Goal: Navigation & Orientation: Understand site structure

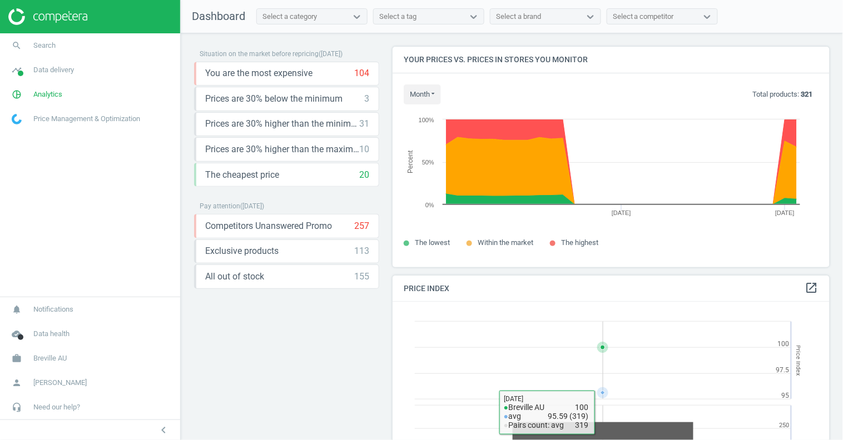
scroll to position [275, 447]
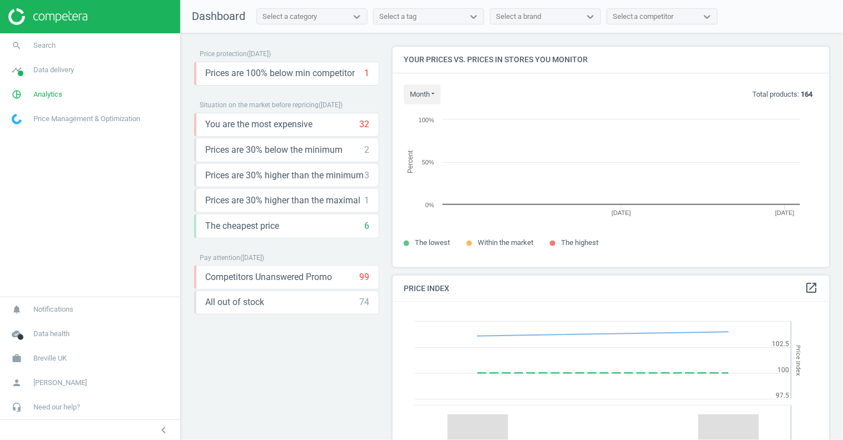
scroll to position [239, 447]
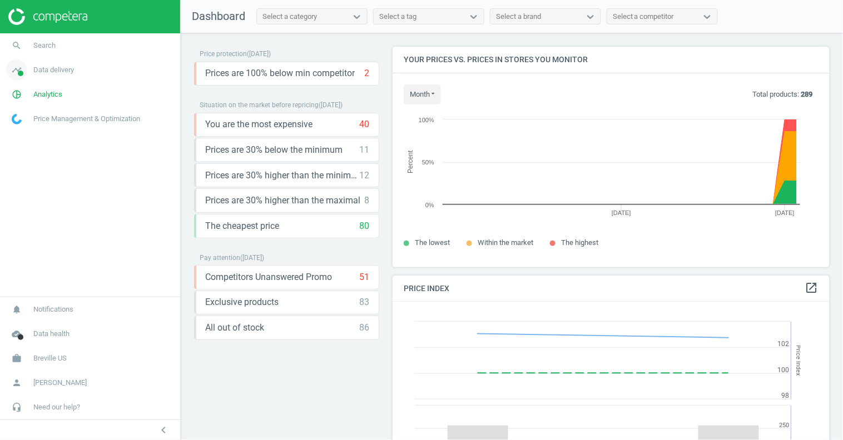
click at [52, 72] on span "Data delivery" at bounding box center [53, 70] width 41 height 10
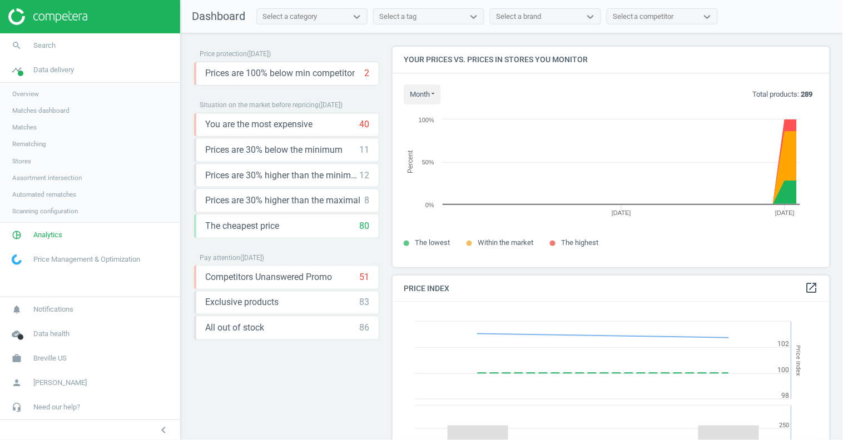
click at [41, 200] on link "Automated rematches" at bounding box center [90, 194] width 180 height 17
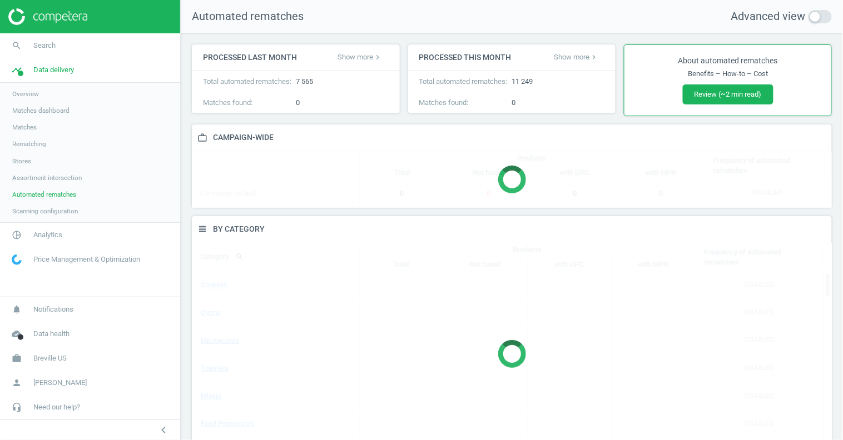
scroll to position [268, 650]
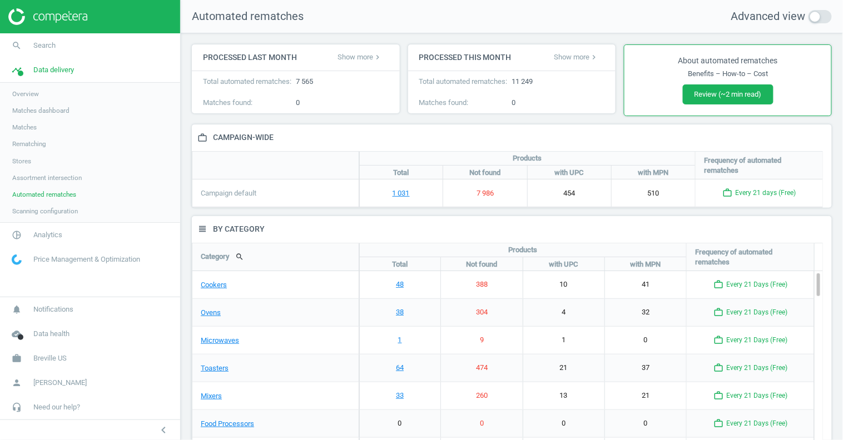
click at [52, 178] on span "Assortment intersection" at bounding box center [46, 177] width 69 height 9
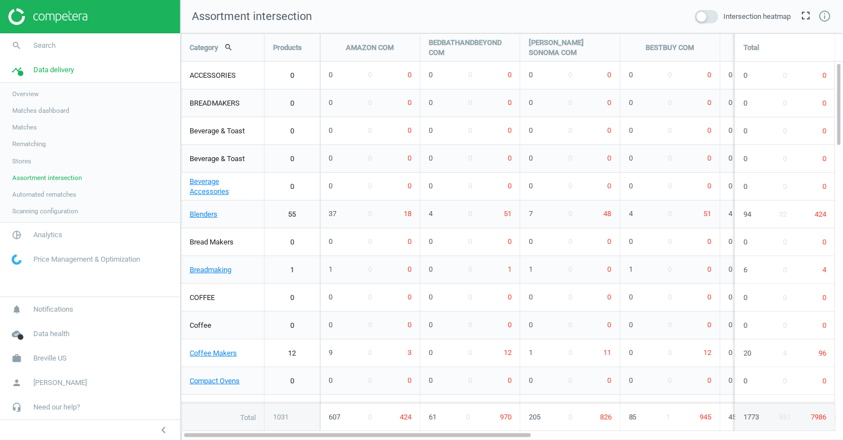
scroll to position [426, 682]
click at [32, 94] on span "Overview" at bounding box center [25, 93] width 27 height 9
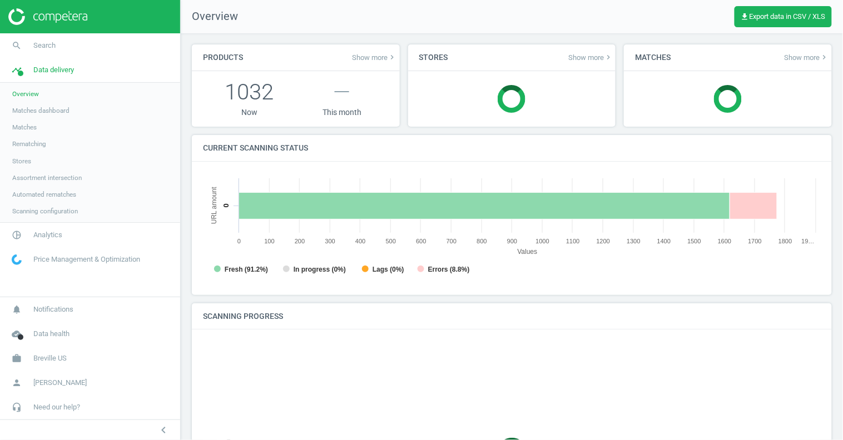
scroll to position [6, 6]
